Goal: Entertainment & Leisure: Consume media (video, audio)

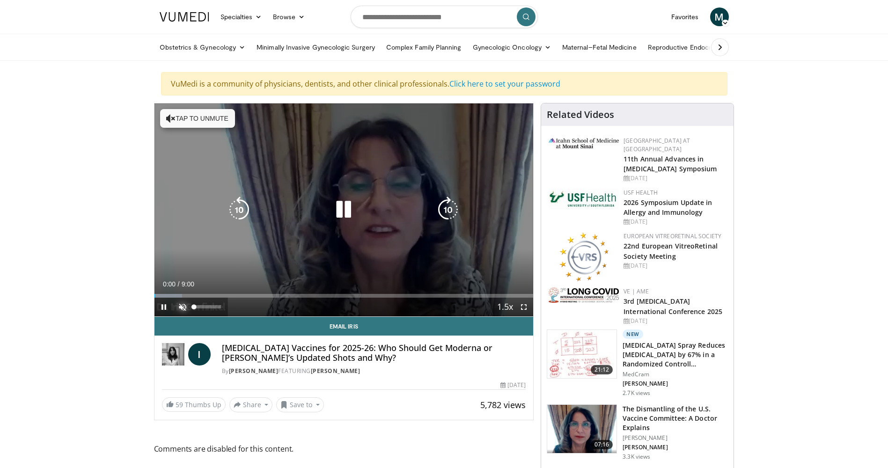
click at [187, 303] on span "Video Player" at bounding box center [182, 307] width 19 height 19
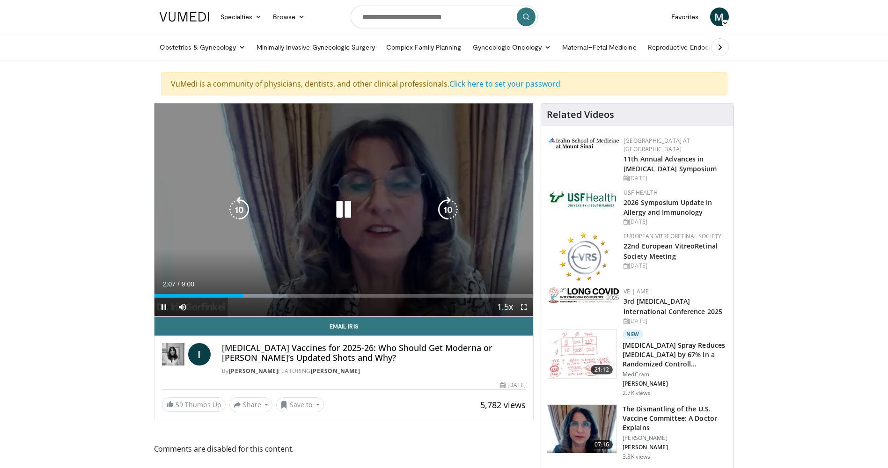
click at [345, 210] on icon "Video Player" at bounding box center [343, 210] width 26 height 26
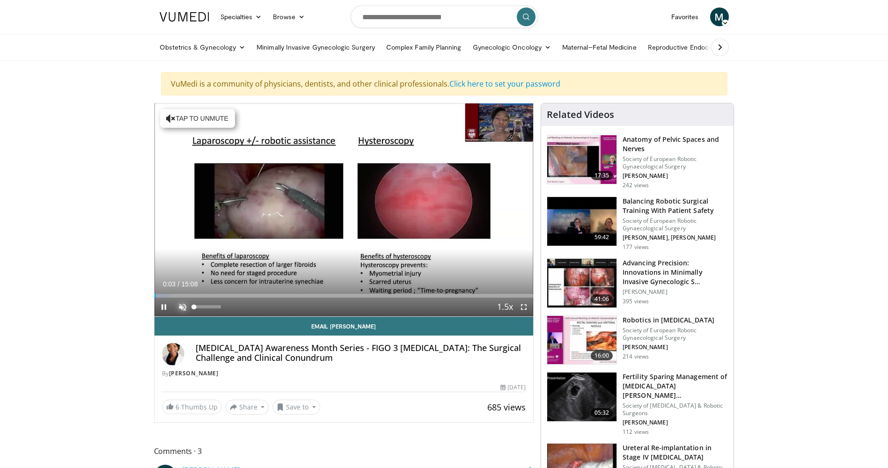
click at [182, 305] on span "Video Player" at bounding box center [182, 307] width 19 height 19
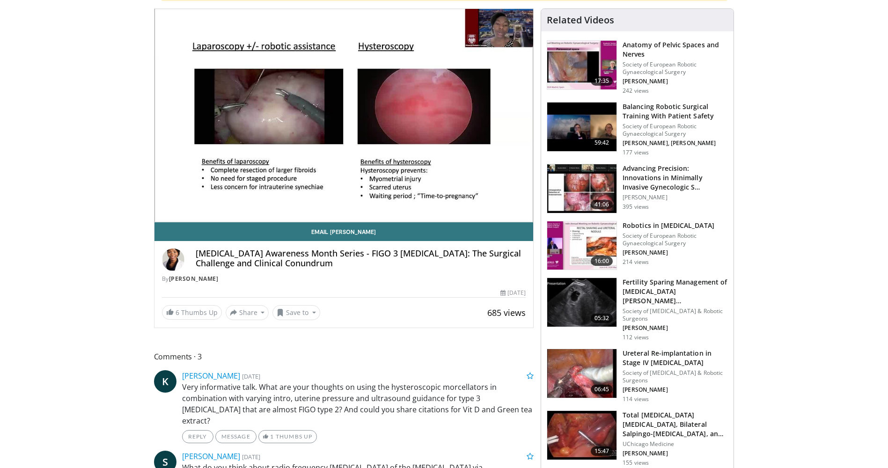
scroll to position [47, 0]
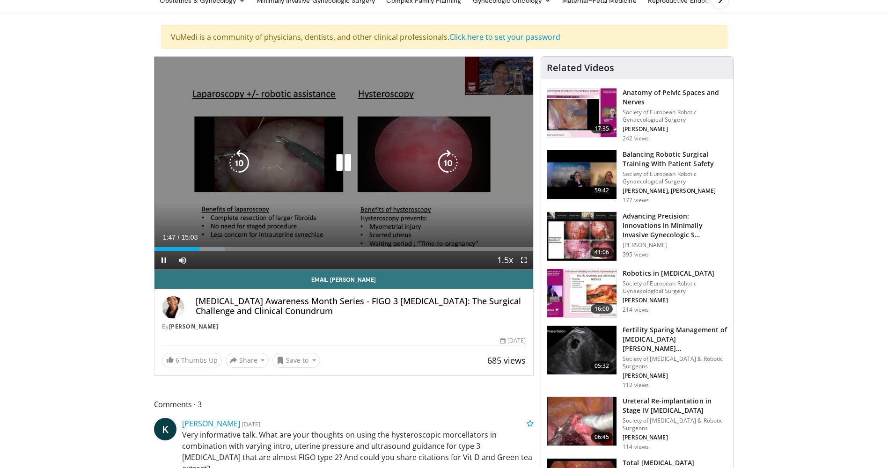
click at [239, 162] on icon "Video Player" at bounding box center [239, 163] width 26 height 26
click at [345, 165] on icon "Video Player" at bounding box center [343, 163] width 26 height 26
click at [345, 166] on icon "Video Player" at bounding box center [343, 163] width 26 height 26
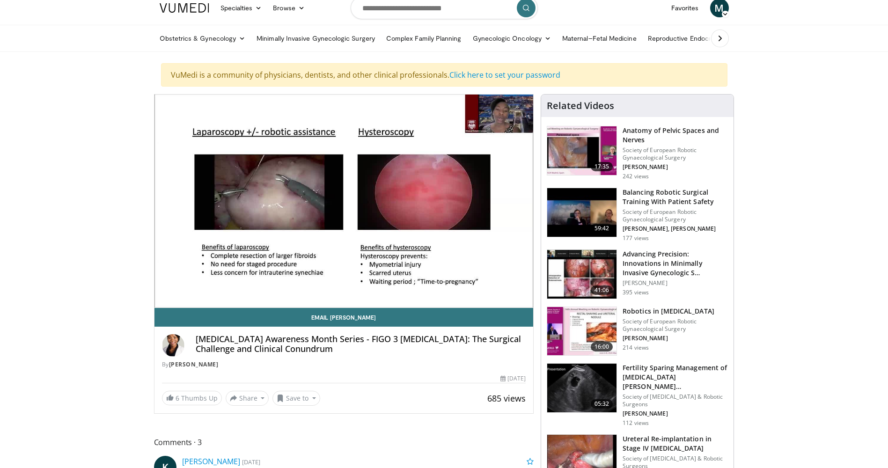
scroll to position [0, 0]
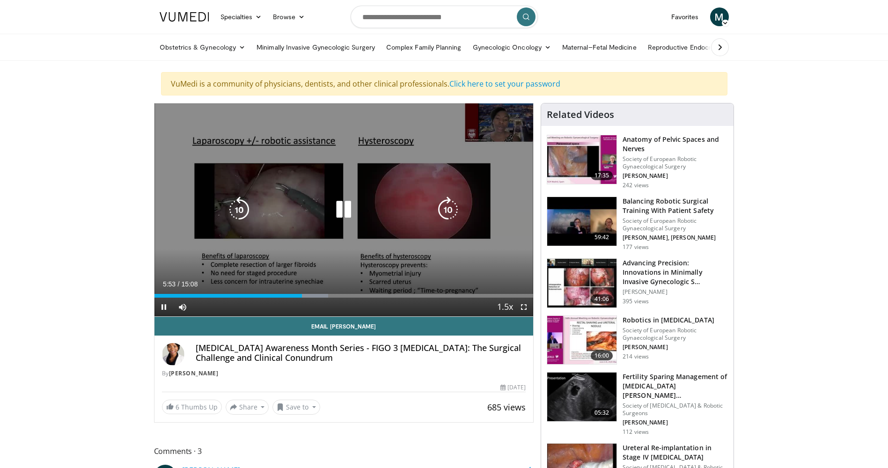
click at [444, 211] on icon "Video Player" at bounding box center [448, 210] width 26 height 26
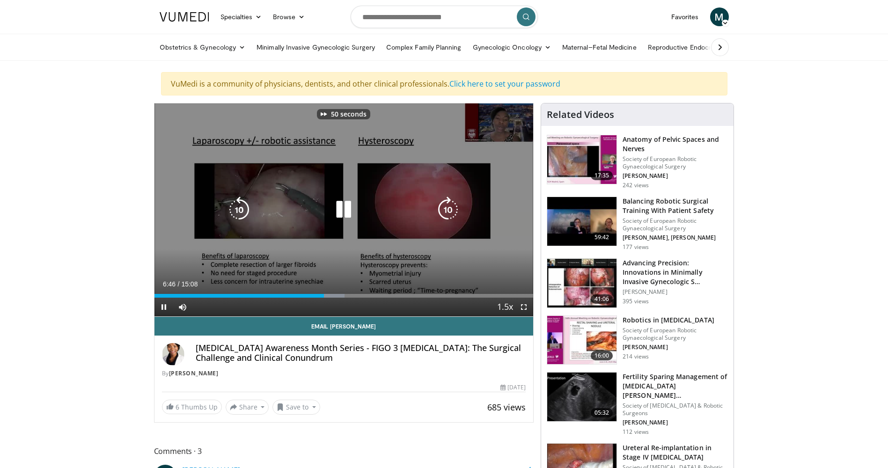
click at [444, 211] on icon "Video Player" at bounding box center [448, 210] width 26 height 26
click at [445, 209] on icon "Video Player" at bounding box center [448, 210] width 26 height 26
click at [447, 212] on icon "Video Player" at bounding box center [448, 210] width 26 height 26
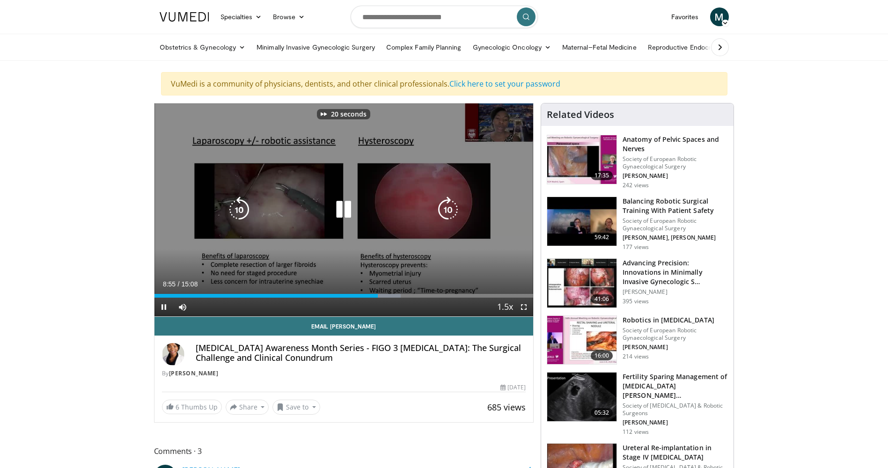
click at [447, 212] on icon "Video Player" at bounding box center [448, 210] width 26 height 26
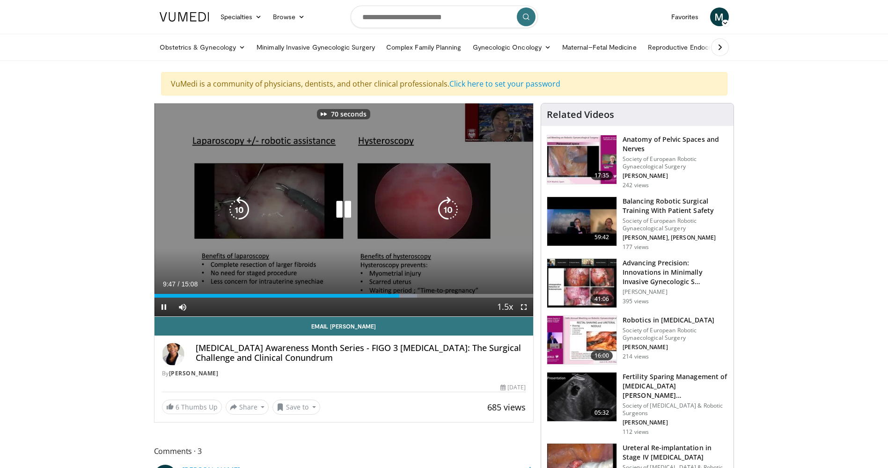
click at [447, 212] on icon "Video Player" at bounding box center [448, 210] width 26 height 26
click at [452, 210] on icon "Video Player" at bounding box center [448, 210] width 26 height 26
click at [452, 211] on icon "Video Player" at bounding box center [448, 210] width 26 height 26
click at [344, 210] on icon "Video Player" at bounding box center [343, 210] width 26 height 26
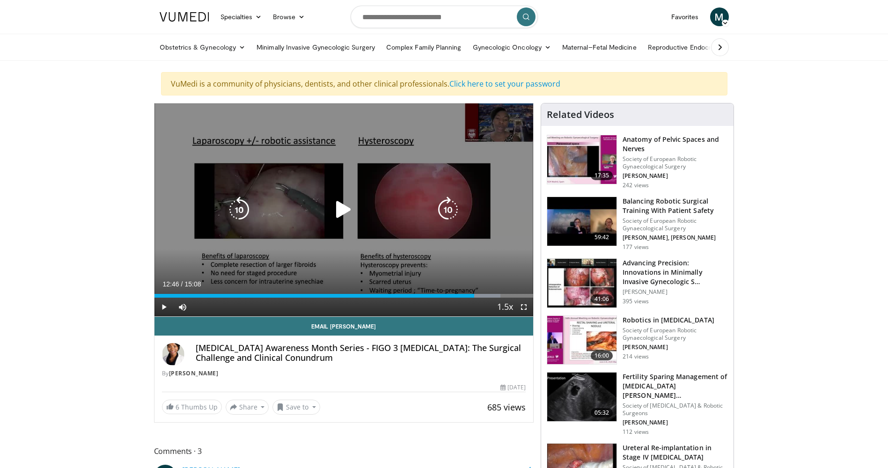
click at [339, 207] on icon "Video Player" at bounding box center [343, 210] width 26 height 26
click at [340, 211] on icon "Video Player" at bounding box center [343, 210] width 26 height 26
click at [344, 207] on icon "Video Player" at bounding box center [343, 210] width 26 height 26
click at [346, 210] on icon "Video Player" at bounding box center [343, 210] width 26 height 26
click at [346, 206] on icon "Video Player" at bounding box center [343, 210] width 26 height 26
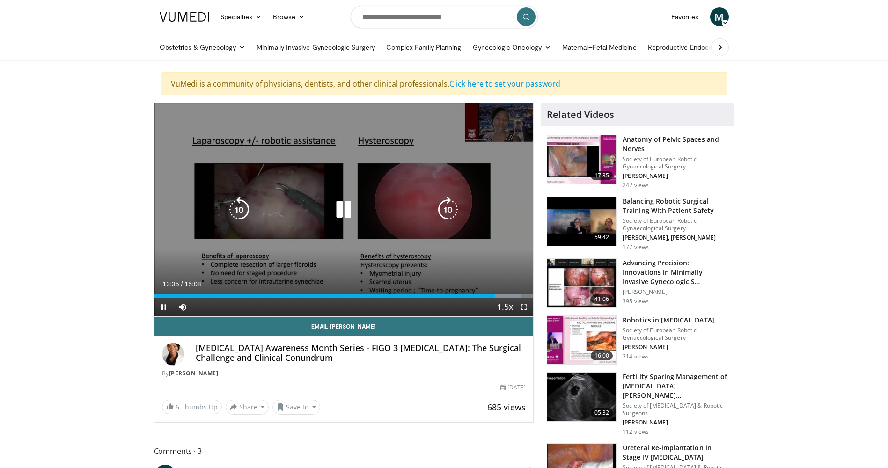
click at [238, 209] on icon "Video Player" at bounding box center [239, 210] width 26 height 26
click at [239, 209] on icon "Video Player" at bounding box center [239, 210] width 26 height 26
click at [452, 210] on icon "Video Player" at bounding box center [448, 210] width 26 height 26
